Goal: Navigation & Orientation: Find specific page/section

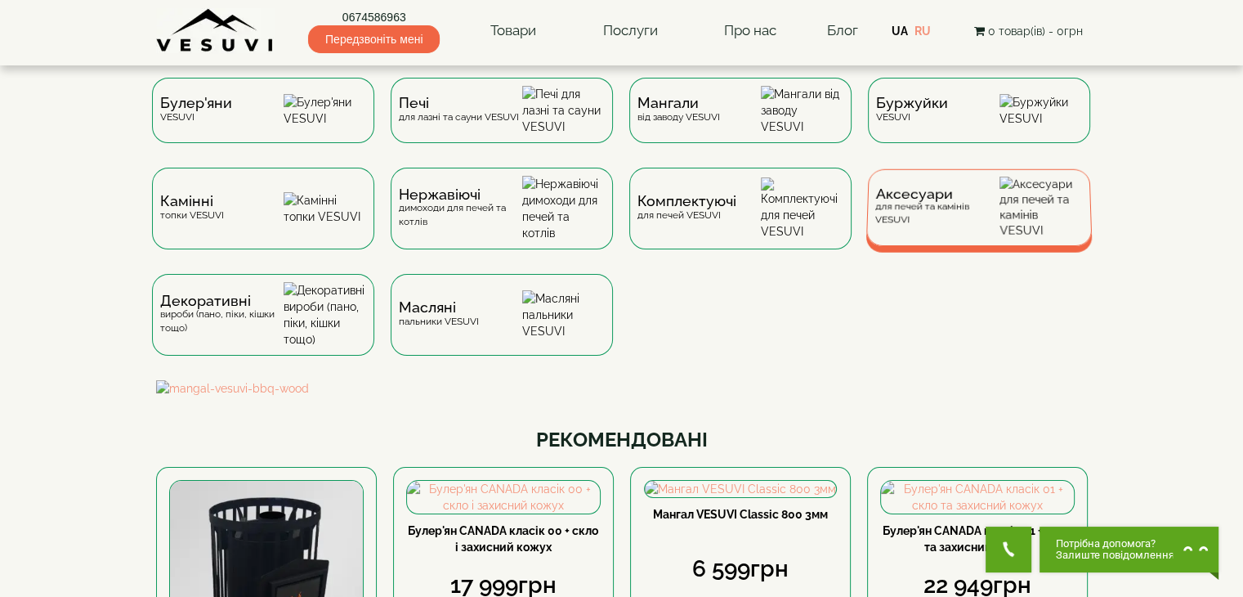
click at [936, 224] on div "Аксесуари для печей та камінів VESUVI" at bounding box center [936, 207] width 125 height 38
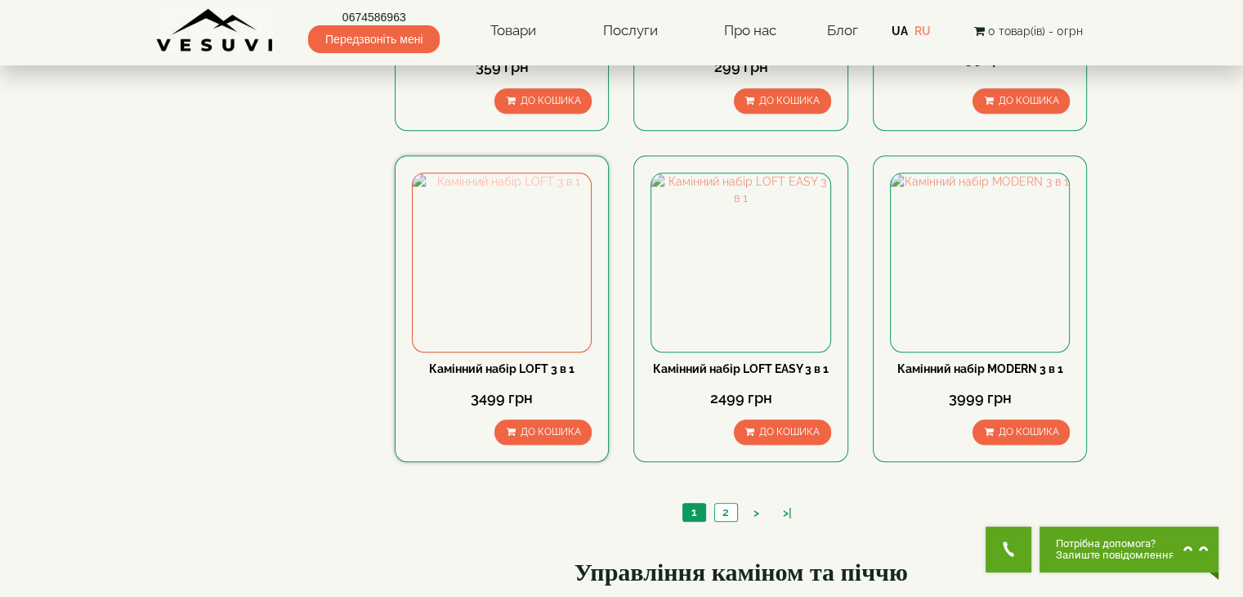
scroll to position [1634, 0]
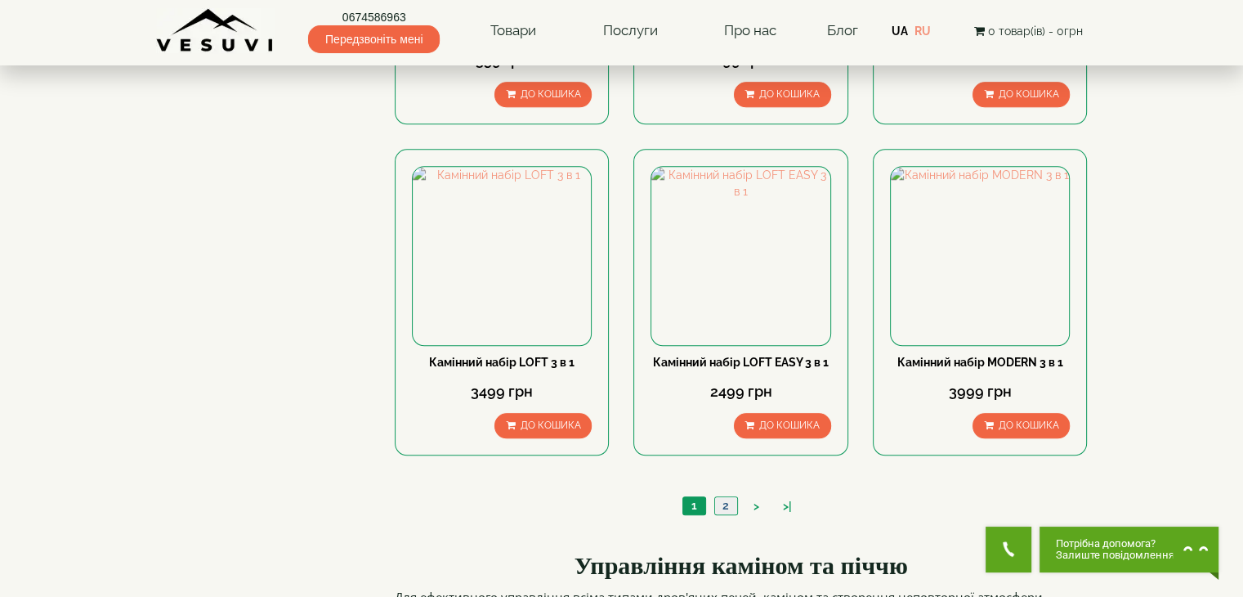
click at [726, 497] on link "2" at bounding box center [725, 505] width 23 height 17
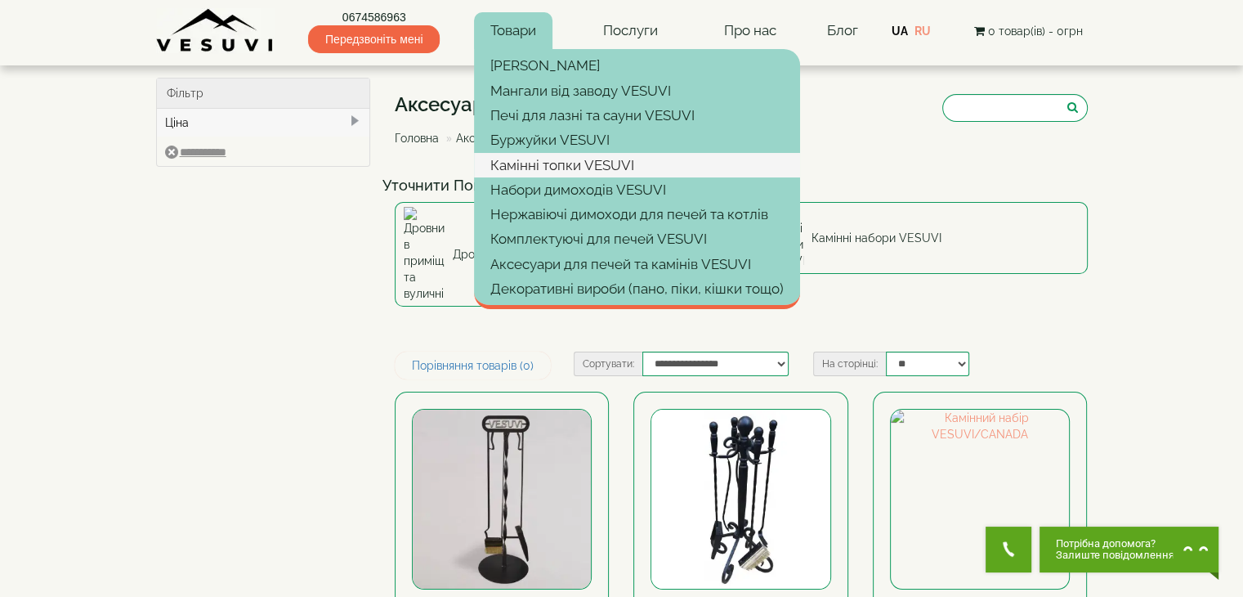
click at [516, 160] on link "Камінні топки VESUVI" at bounding box center [637, 165] width 326 height 25
